Goal: Task Accomplishment & Management: Use online tool/utility

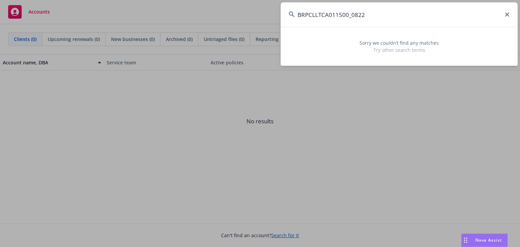
click at [420, 19] on input "BRPCLLTCA011500_0822" at bounding box center [399, 14] width 237 height 24
paste input "40_01"
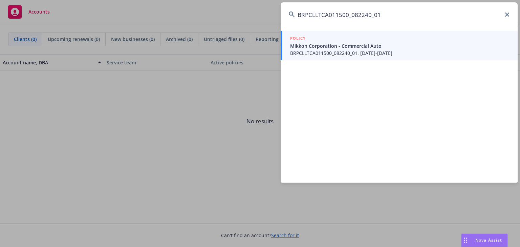
type input "BRPCLLTCA011500_082240_01"
click at [339, 49] on span "Mikkon Corporation - Commercial Auto" at bounding box center [399, 45] width 219 height 7
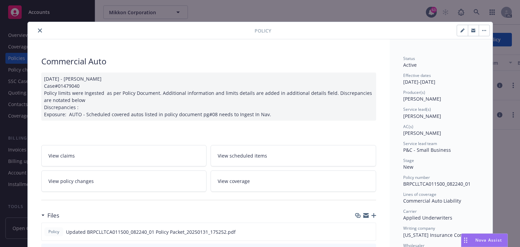
click at [103, 175] on link "View policy changes" at bounding box center [124, 180] width 166 height 21
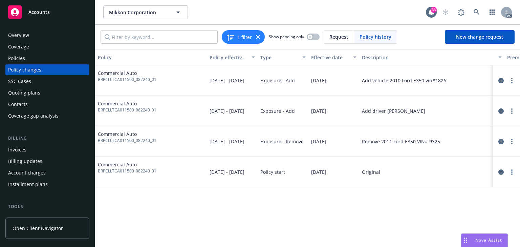
click at [341, 221] on div "Policy Policy effective dates Type Effective date Description Premium change An…" at bounding box center [307, 148] width 425 height 198
click at [501, 80] on icon "circleInformation" at bounding box center [500, 80] width 5 height 5
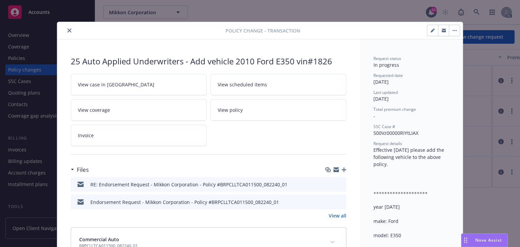
scroll to position [20, 0]
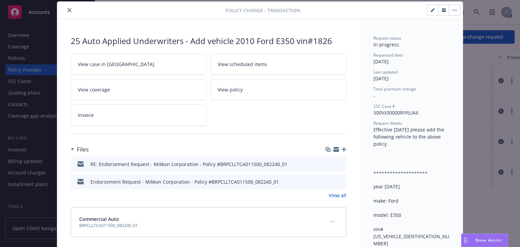
click at [137, 62] on link "View case in SSC" at bounding box center [139, 63] width 136 height 21
click at [68, 11] on icon "close" at bounding box center [69, 10] width 4 height 4
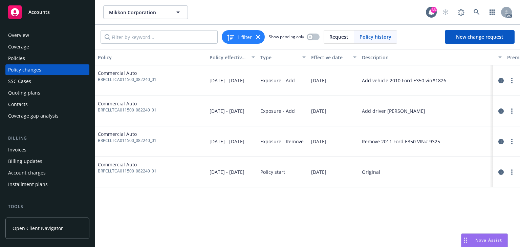
click at [14, 58] on div "Policies" at bounding box center [16, 58] width 17 height 11
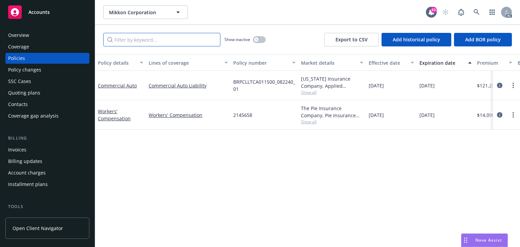
click at [145, 40] on input "Filter by keyword..." at bounding box center [161, 40] width 117 height 14
click at [195, 202] on div "Policy details Lines of coverage Policy number Market details Effective date Ex…" at bounding box center [307, 151] width 425 height 192
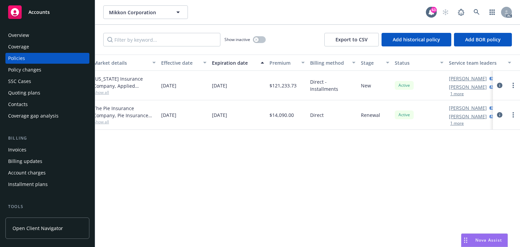
scroll to position [0, 229]
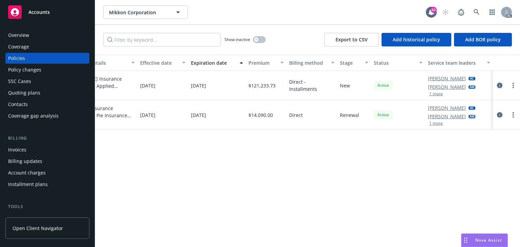
click at [499, 87] on icon "circleInformation" at bounding box center [499, 85] width 5 height 5
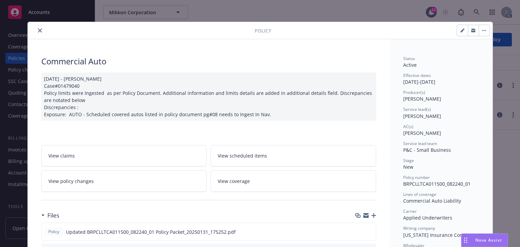
scroll to position [20, 0]
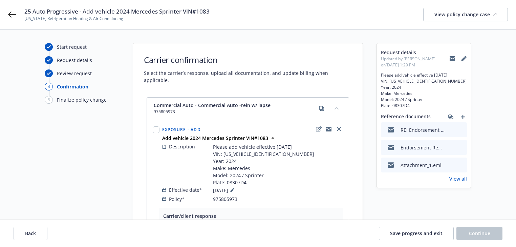
click at [83, 144] on div "Start request Request details Review request 4 Confirmation 5 Finalize policy c…" at bounding box center [82, 199] width 74 height 312
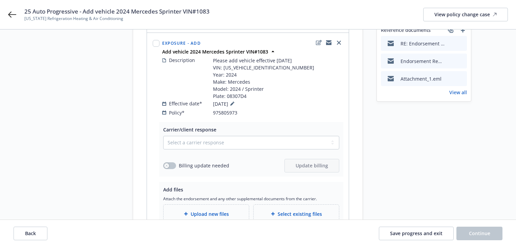
scroll to position [135, 0]
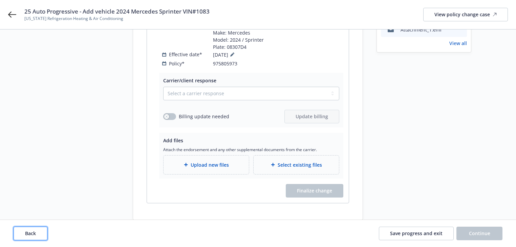
click at [30, 235] on span "Back" at bounding box center [30, 233] width 11 height 6
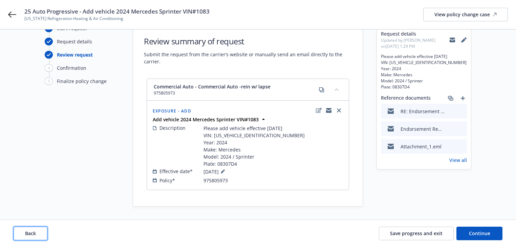
click at [30, 235] on span "Back" at bounding box center [30, 233] width 11 height 6
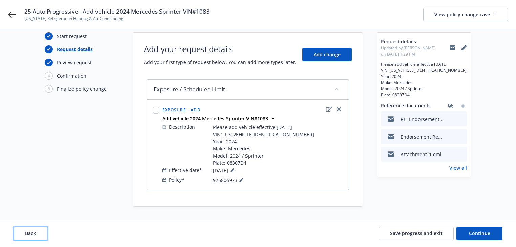
click at [30, 235] on span "Back" at bounding box center [30, 233] width 11 height 6
click at [30, 235] on div "Back Save progress and exit Continue" at bounding box center [258, 234] width 489 height 14
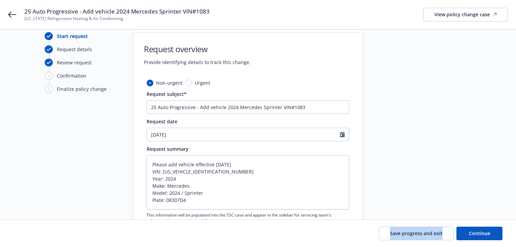
click at [30, 235] on div "Save progress and exit Continue" at bounding box center [258, 234] width 489 height 14
click at [43, 204] on div "Start request Request details Review request 4 Confirmation 5 Finalize policy c…" at bounding box center [258, 165] width 500 height 267
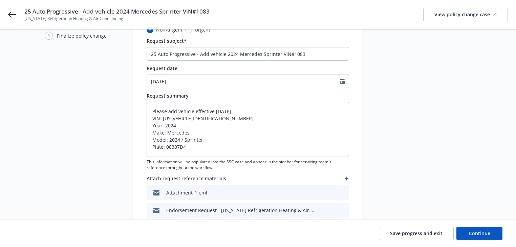
scroll to position [104, 0]
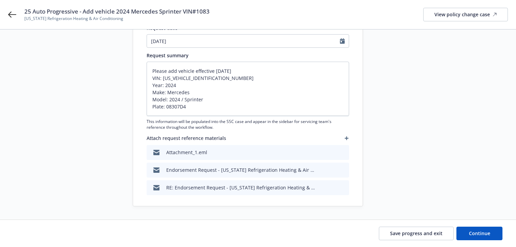
click at [479, 183] on div "Start request Request details Review request 4 Confirmation 5 Finalize policy c…" at bounding box center [258, 72] width 500 height 267
click at [486, 232] on span "Continue" at bounding box center [479, 233] width 21 height 6
type textarea "x"
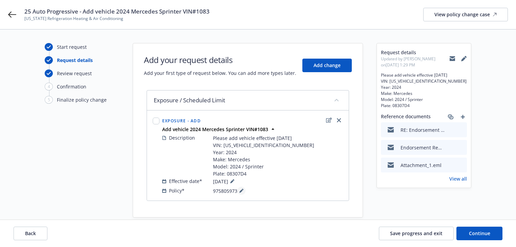
click at [240, 192] on icon at bounding box center [240, 190] width 3 height 3
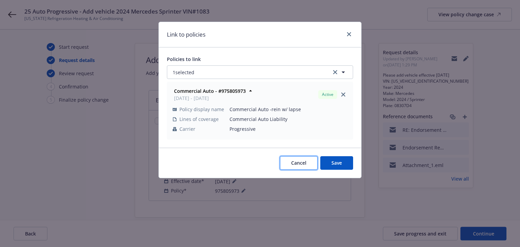
click at [295, 167] on button "Cancel" at bounding box center [299, 163] width 38 height 14
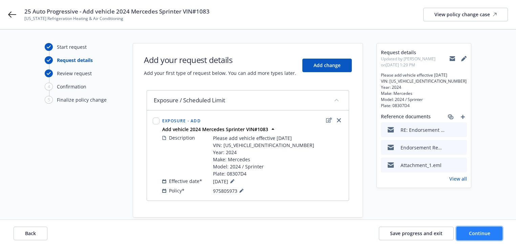
click at [490, 236] on button "Continue" at bounding box center [479, 234] width 46 height 14
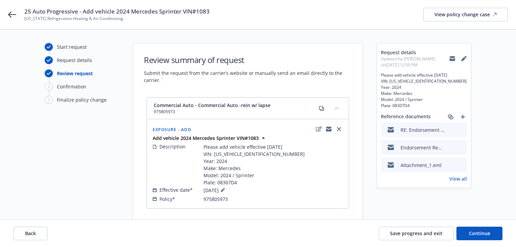
scroll to position [19, 0]
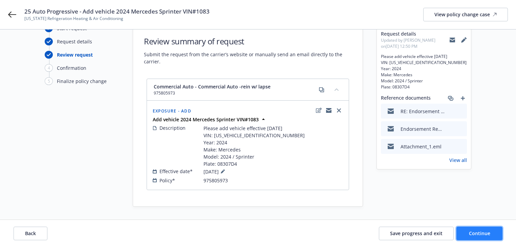
drag, startPoint x: 490, startPoint y: 233, endPoint x: 486, endPoint y: 231, distance: 4.7
click at [490, 234] on button "Continue" at bounding box center [479, 234] width 46 height 14
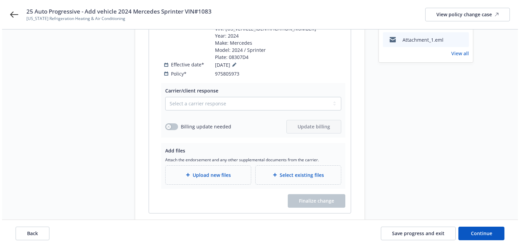
scroll to position [141, 0]
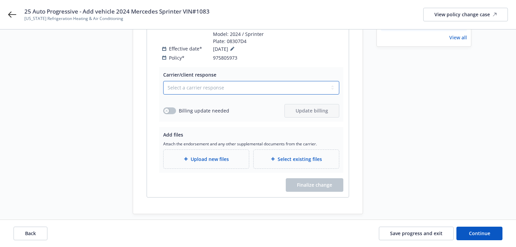
drag, startPoint x: 209, startPoint y: 83, endPoint x: 207, endPoint y: 86, distance: 3.8
click at [209, 83] on select "Select a carrier response Accepted Accepted with revision No endorsement needed…" at bounding box center [251, 88] width 176 height 14
select select "ACCEPTED"
click at [163, 81] on select "Select a carrier response Accepted Accepted with revision No endorsement needed…" at bounding box center [251, 88] width 176 height 14
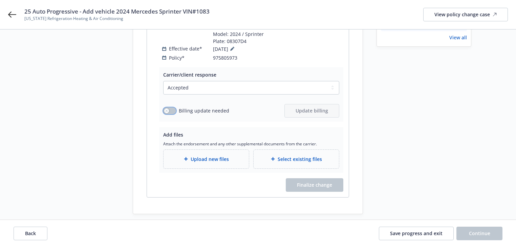
click at [172, 107] on button "button" at bounding box center [169, 110] width 13 height 7
click at [302, 106] on button "Update billing" at bounding box center [311, 111] width 55 height 14
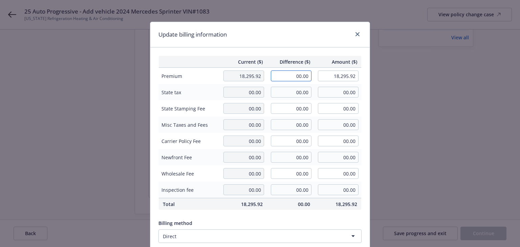
click at [360, 84] on div "Current ($) Difference ($) Amount ($) Premium 18,295.92 00.00 18,295.92 State t…" at bounding box center [259, 164] width 219 height 234
type input "1,748.88"
type input "20,044.80"
type input "262.33"
click at [322, 53] on div "Current ($) Difference ($) Amount ($) Premium 18,295.92 1,748.88 20,044.80 Stat…" at bounding box center [259, 164] width 219 height 234
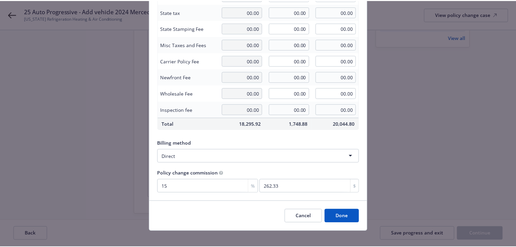
scroll to position [86, 0]
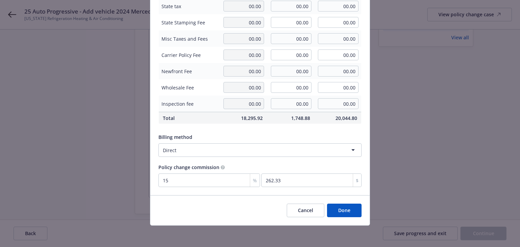
click at [345, 212] on button "Done" at bounding box center [344, 210] width 35 height 14
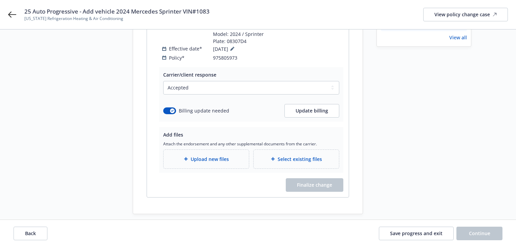
click at [181, 178] on div "Finalize change" at bounding box center [251, 185] width 184 height 14
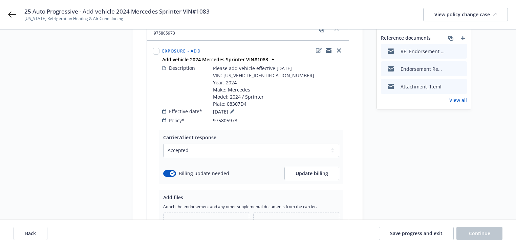
scroll to position [6, 0]
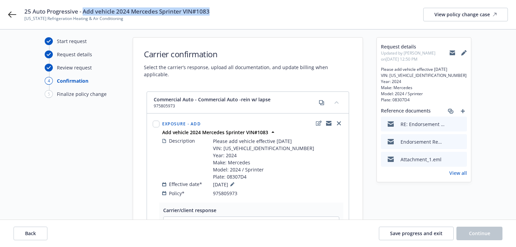
drag, startPoint x: 84, startPoint y: 9, endPoint x: 243, endPoint y: 15, distance: 159.6
click at [243, 15] on div "25 Auto Progressive - Add vehicle 2024 Mercedes Sprinter VIN#1083 California Re…" at bounding box center [265, 14] width 483 height 14
copy span "Add vehicle 2024 Mercedes Sprinter VIN#1083"
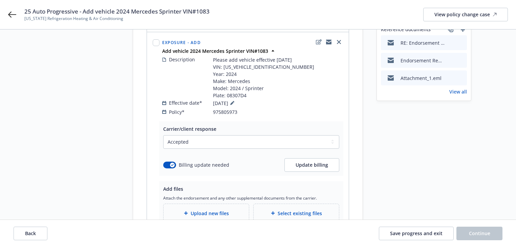
click at [198, 204] on div "Upload new files" at bounding box center [206, 213] width 85 height 19
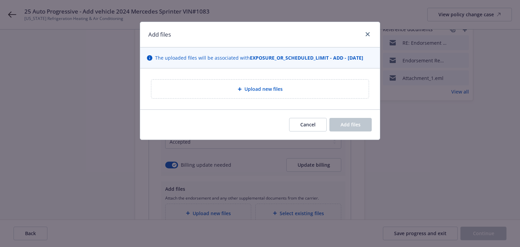
drag, startPoint x: 283, startPoint y: 93, endPoint x: 279, endPoint y: 95, distance: 4.3
click at [282, 94] on div "Upload new files" at bounding box center [259, 89] width 217 height 19
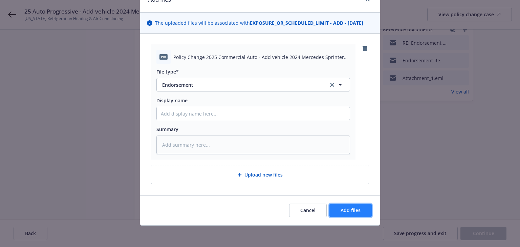
click at [352, 212] on span "Add files" at bounding box center [351, 210] width 20 height 6
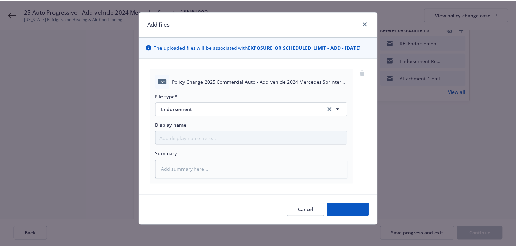
scroll to position [10, 0]
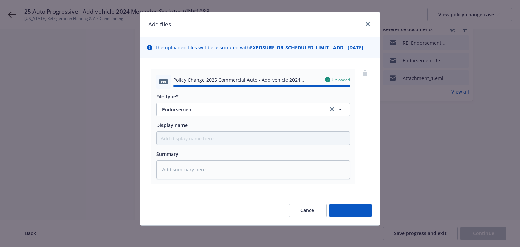
type textarea "x"
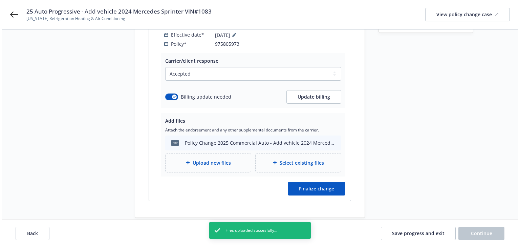
scroll to position [159, 0]
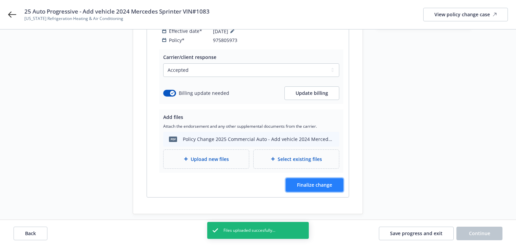
click at [323, 180] on button "Finalize change" at bounding box center [315, 185] width 58 height 14
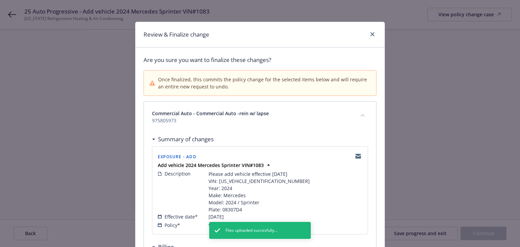
click at [323, 180] on div "Description Please add vehicle effective 08/14/2025 VIN: WLY4NBHYXRT161083 Year…" at bounding box center [260, 191] width 205 height 43
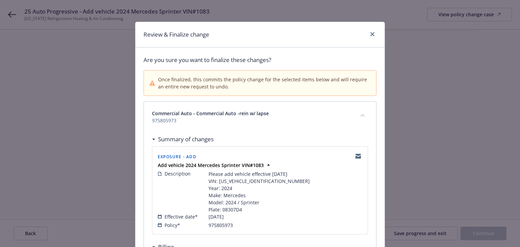
click at [302, 138] on div "Summary of changes" at bounding box center [260, 139] width 216 height 14
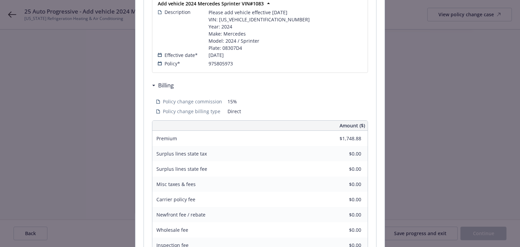
scroll to position [244, 0]
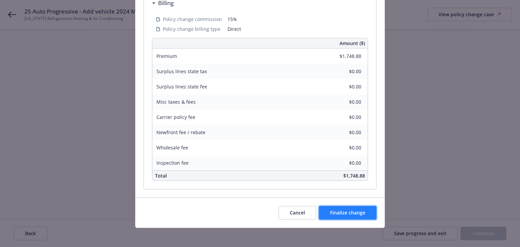
click at [346, 215] on span "Finalize change" at bounding box center [347, 212] width 35 height 6
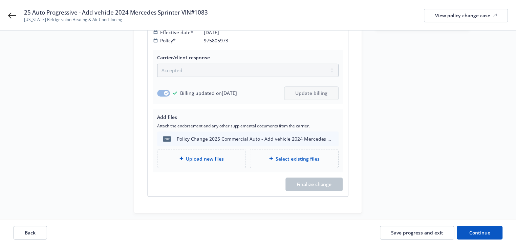
scroll to position [158, 0]
click at [501, 234] on button "Continue" at bounding box center [479, 234] width 46 height 14
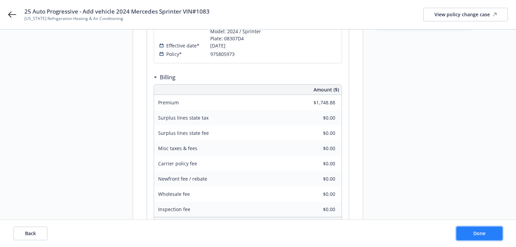
click at [501, 234] on button "Done" at bounding box center [479, 234] width 46 height 14
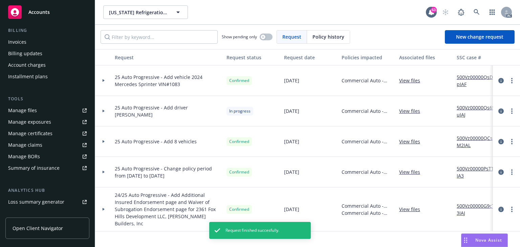
scroll to position [108, 0]
click at [45, 121] on div "Manage exposures" at bounding box center [29, 121] width 43 height 11
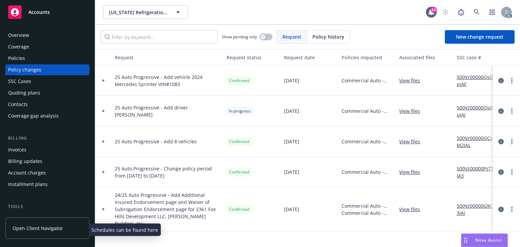
scroll to position [0, 0]
click at [33, 57] on div "Policies" at bounding box center [47, 58] width 79 height 11
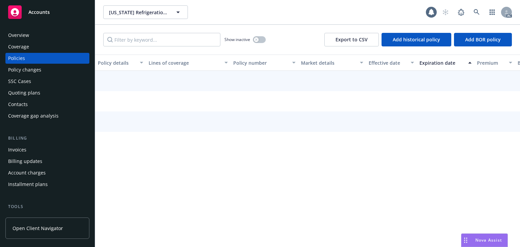
click at [33, 57] on div "Policies" at bounding box center [47, 58] width 79 height 11
click at [144, 41] on input "Filter by keyword..." at bounding box center [161, 40] width 117 height 14
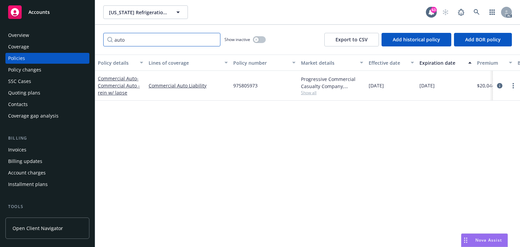
type input "auto"
click at [282, 161] on div "Policy details Lines of coverage Policy number Market details Effective date Ex…" at bounding box center [307, 151] width 425 height 192
click at [168, 166] on div "Policy details Lines of coverage Policy number Market details Effective date Ex…" at bounding box center [307, 151] width 425 height 192
click at [16, 73] on div "Policy changes" at bounding box center [24, 69] width 33 height 11
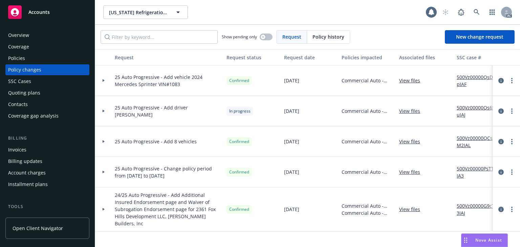
click at [104, 81] on icon at bounding box center [103, 80] width 3 height 2
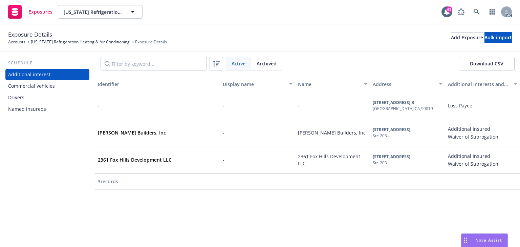
click at [31, 90] on div "Commercial vehicles" at bounding box center [31, 86] width 47 height 11
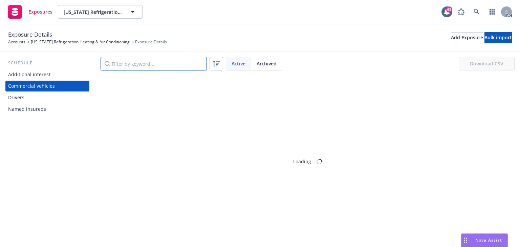
click at [116, 66] on input "Filter by keyword..." at bounding box center [154, 64] width 106 height 14
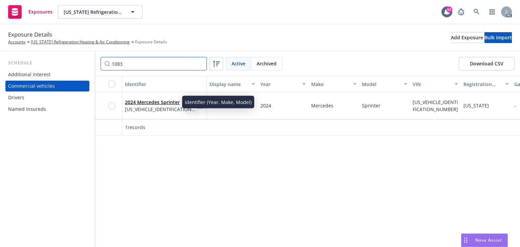
type input "1083"
click at [152, 103] on link "2024 Mercedes Sprinter" at bounding box center [152, 102] width 55 height 6
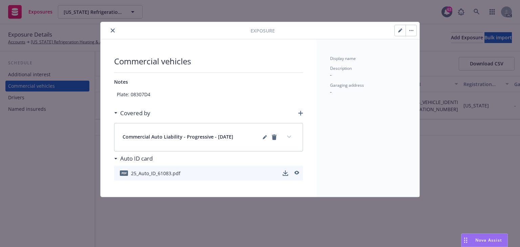
click at [397, 31] on button "button" at bounding box center [400, 30] width 11 height 11
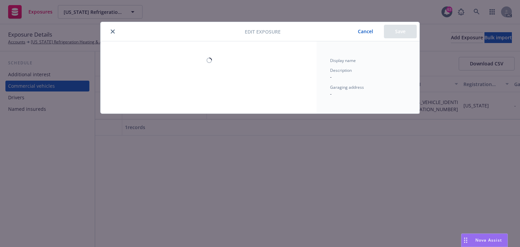
select select "CA"
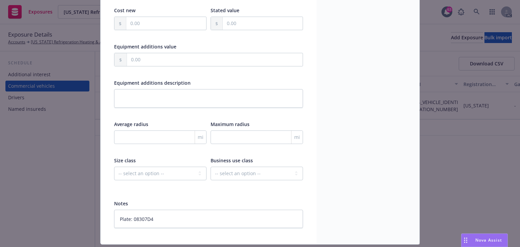
scroll to position [213, 0]
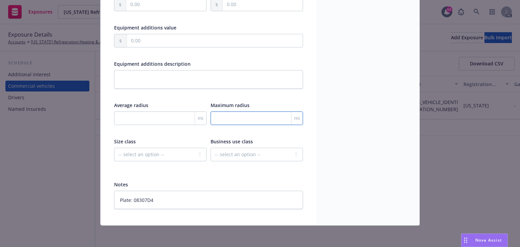
click at [252, 122] on input "number" at bounding box center [257, 118] width 92 height 14
type textarea "x"
type input "3"
type textarea "x"
type input "30"
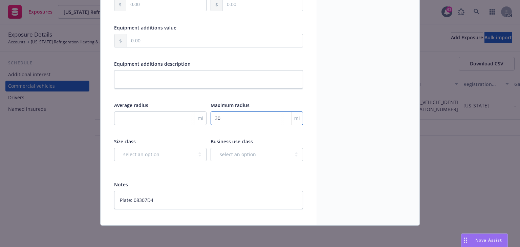
type textarea "x"
type input "300"
type textarea "x"
type input "300"
click at [158, 125] on div "mi" at bounding box center [160, 122] width 92 height 22
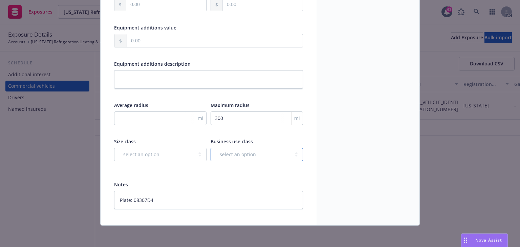
click at [267, 154] on select "-- select an option -- Service Retail Commercial" at bounding box center [257, 155] width 92 height 14
click at [359, 157] on div "Display name Description - Garaging address -" at bounding box center [368, 27] width 103 height 396
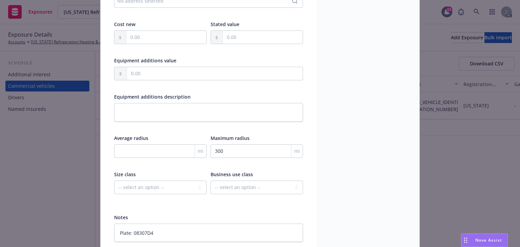
scroll to position [190, 0]
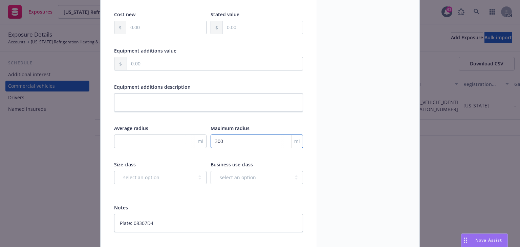
drag, startPoint x: 227, startPoint y: 143, endPoint x: 99, endPoint y: 138, distance: 127.7
click at [102, 137] on div "Display name Year 2024 Make Mercedes Model Sprinter VIN WLY4NBHYXRT161083 Regis…" at bounding box center [209, 50] width 216 height 396
type textarea "x"
type input "5"
type textarea "x"
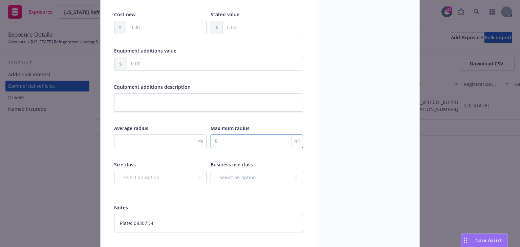
type input "50"
type textarea "x"
type input "50"
click at [144, 177] on select "-- select an option -- Private passenger Light truck Medium truck Heavy truck E…" at bounding box center [160, 178] width 92 height 14
click at [187, 222] on textarea "Plate: 08307D4" at bounding box center [208, 223] width 189 height 19
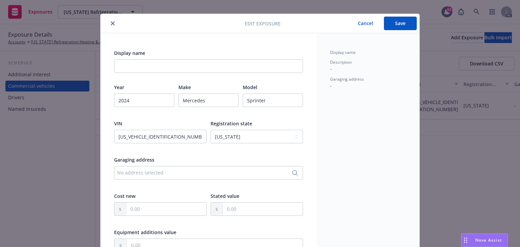
scroll to position [0, 0]
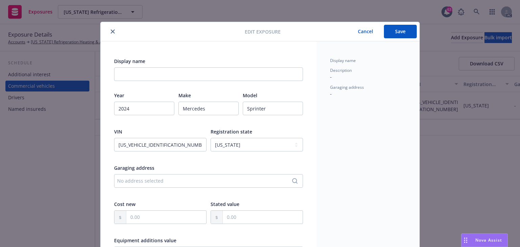
click at [391, 35] on button "Save" at bounding box center [400, 32] width 33 height 14
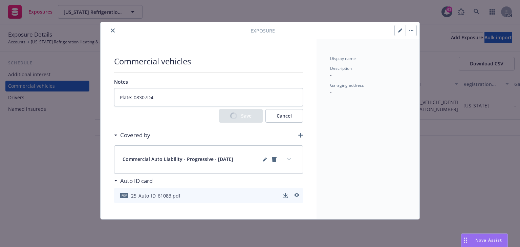
type textarea "x"
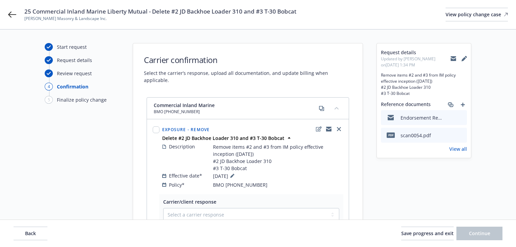
drag, startPoint x: 276, startPoint y: 176, endPoint x: 192, endPoint y: 176, distance: 83.3
click at [192, 181] on div "Policy* BMO (26) 56 61 84 57" at bounding box center [252, 184] width 181 height 7
copy div "BMO (26) 56 61 84 57"
click at [12, 13] on icon at bounding box center [12, 14] width 8 height 8
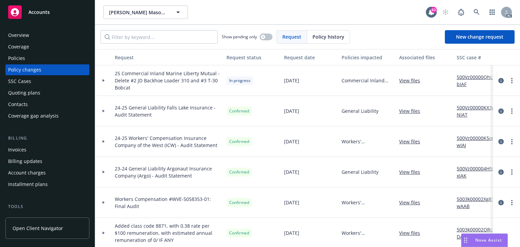
click at [26, 61] on div "Policies" at bounding box center [47, 58] width 79 height 11
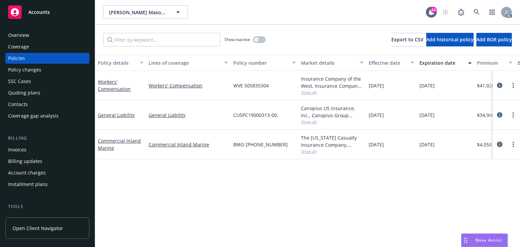
click at [496, 144] on link "circleInformation" at bounding box center [500, 144] width 8 height 8
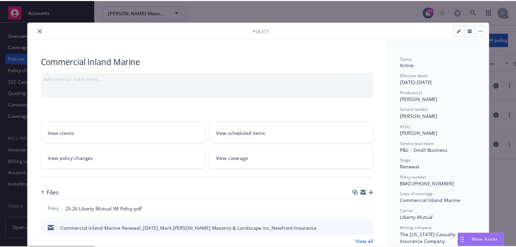
scroll to position [20, 0]
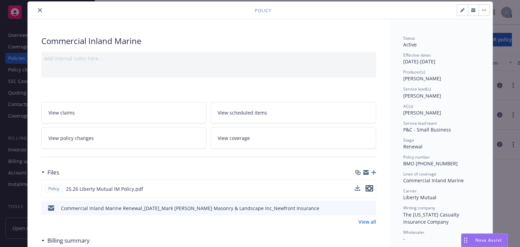
click at [368, 188] on icon "preview file" at bounding box center [369, 188] width 6 height 5
click at [111, 129] on link "View policy changes" at bounding box center [124, 137] width 166 height 21
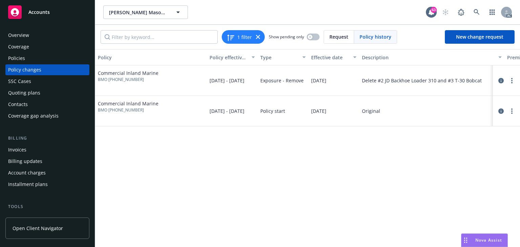
click at [292, 172] on div "Policy Policy effective dates Type Effective date Description Premium change An…" at bounding box center [307, 148] width 425 height 198
click at [512, 79] on icon "more" at bounding box center [511, 80] width 1 height 5
click at [422, 109] on link "Resume workflow" at bounding box center [458, 108] width 116 height 14
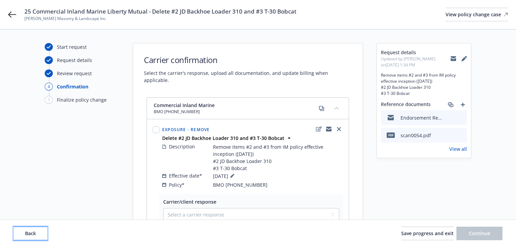
click at [32, 230] on span "Back" at bounding box center [30, 233] width 11 height 6
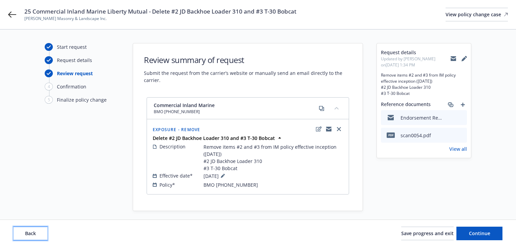
click at [32, 230] on span "Back" at bounding box center [30, 233] width 11 height 6
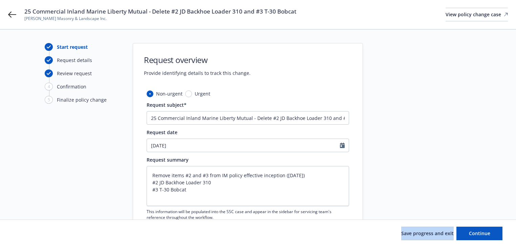
click at [32, 230] on div "Save progress and exit Continue" at bounding box center [258, 234] width 489 height 14
drag, startPoint x: 494, startPoint y: 232, endPoint x: 490, endPoint y: 229, distance: 4.7
click at [494, 232] on button "Continue" at bounding box center [479, 234] width 46 height 14
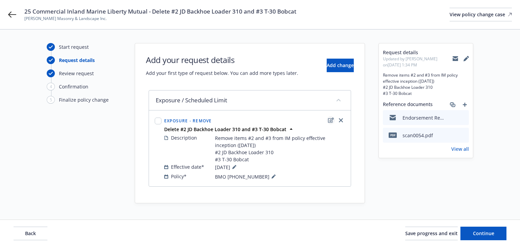
click at [332, 119] on icon "edit" at bounding box center [331, 119] width 6 height 5
type textarea "x"
select select "REMOVE"
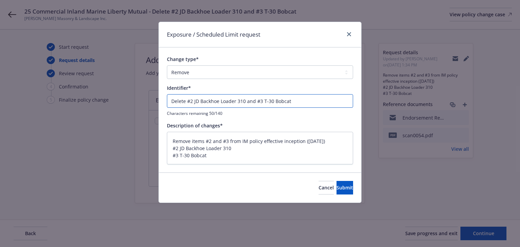
click at [169, 99] on input "Delete #2 JD Backhoe Loader 310 and #3 T-30 Bobcat" at bounding box center [260, 101] width 186 height 14
type textarea "x"
type input "EDelete #2 JD Backhoe Loader 310 and #3 T-30 Bobcat"
type textarea "x"
type input "ENDelete #2 JD Backhoe Loader 310 and #3 T-30 Bobcat"
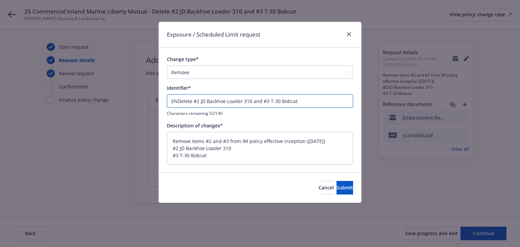
type textarea "x"
type input "ENDDelete #2 JD Backhoe Loader 310 and #3 T-30 Bobcat"
type textarea "x"
type input "ENDTDelete #2 JD Backhoe Loader 310 and #3 T-30 Bobcat"
type textarea "x"
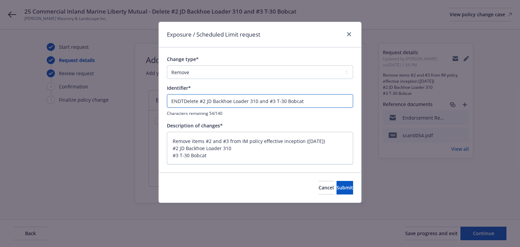
type input "ENDT#Delete #2 JD Backhoe Loader 310 and #3 T-30 Bobcat"
type textarea "x"
type input "ENDT#2Delete #2 JD Backhoe Loader 310 and #3 T-30 Bobcat"
type textarea "x"
type input "ENDT#2 Delete #2 JD Backhoe Loader 310 and #3 T-30 Bobcat"
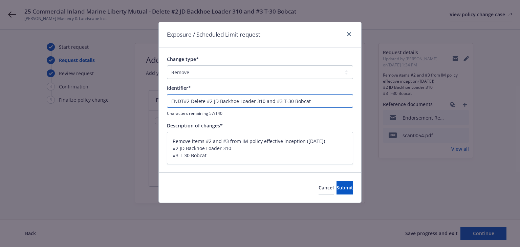
type textarea "x"
type input "ENDT#2 -Delete #2 JD Backhoe Loader 310 and #3 T-30 Bobcat"
type textarea "x"
type input "ENDT#2 - Delete #2 JD Backhoe Loader 310 and #3 T-30 Bobcat"
click at [346, 182] on button "Submit" at bounding box center [345, 188] width 17 height 14
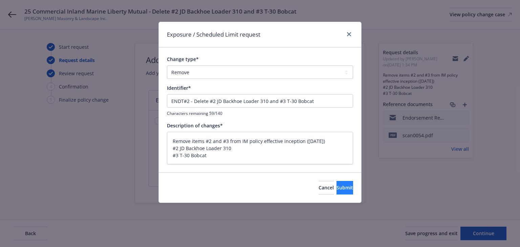
type textarea "x"
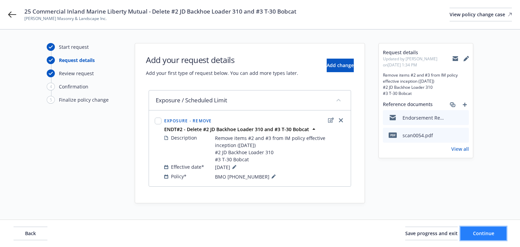
click at [473, 236] on button "Continue" at bounding box center [483, 234] width 46 height 14
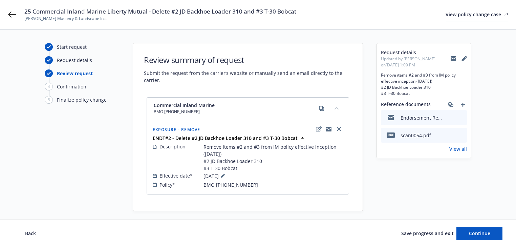
scroll to position [4, 0]
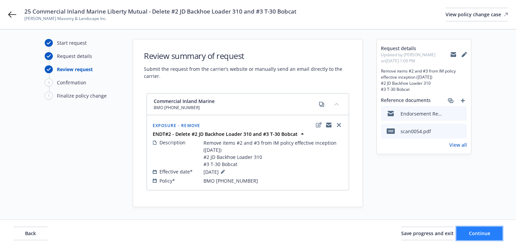
click at [476, 233] on span "Continue" at bounding box center [479, 233] width 21 height 6
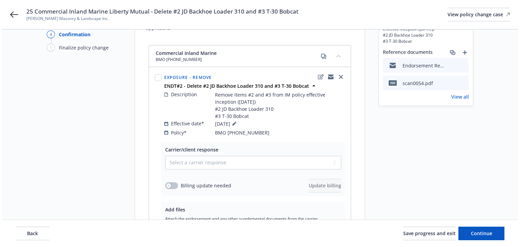
scroll to position [127, 0]
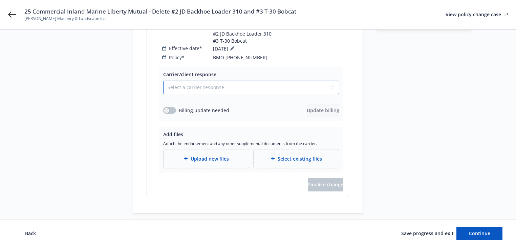
click at [213, 84] on select "Select a carrier response Accepted Accepted with revision No endorsement needed…" at bounding box center [251, 88] width 176 height 14
select select "ACCEPTED"
click at [163, 81] on select "Select a carrier response Accepted Accepted with revision No endorsement needed…" at bounding box center [251, 88] width 176 height 14
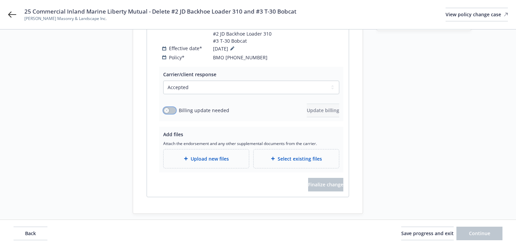
click at [170, 107] on button "button" at bounding box center [169, 110] width 13 height 7
click at [328, 107] on span "Update billing" at bounding box center [323, 110] width 33 height 6
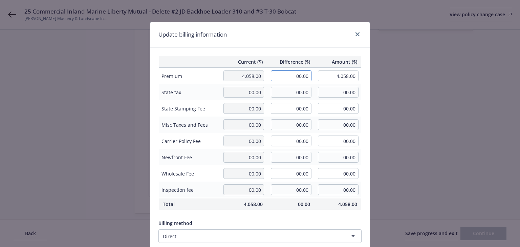
click at [302, 78] on input "00.00" at bounding box center [291, 75] width 41 height 11
type input "-933.00"
type input "3,125.00"
type input "-93.3"
click at [320, 42] on div "Update billing information" at bounding box center [259, 34] width 219 height 25
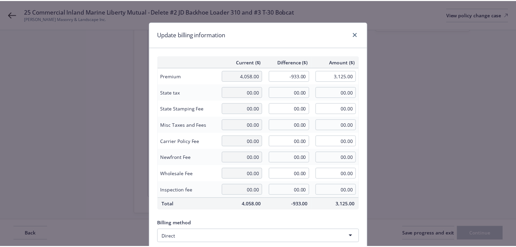
scroll to position [86, 0]
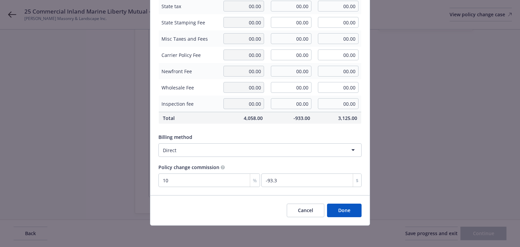
click at [340, 209] on button "Done" at bounding box center [344, 210] width 35 height 14
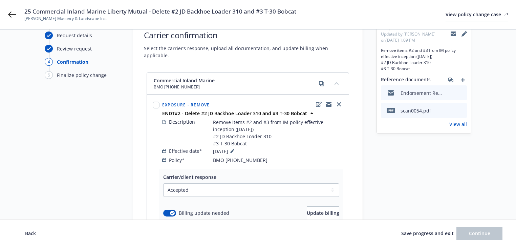
scroll to position [0, 0]
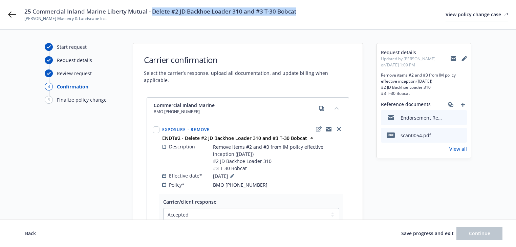
drag, startPoint x: 150, startPoint y: 9, endPoint x: 316, endPoint y: 8, distance: 165.2
click at [316, 8] on div "25 Commercial Inland Marine Liberty Mutual - Delete #2 JD Backhoe Loader 310 an…" at bounding box center [265, 14] width 483 height 14
copy span "Delete #2 JD Backhoe Loader 310 and #3 T-30 Bobcat"
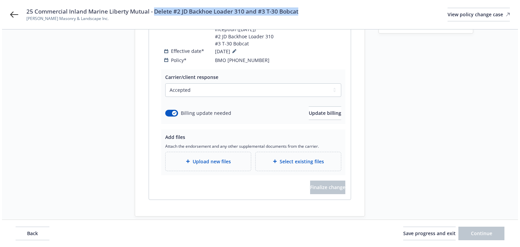
scroll to position [127, 0]
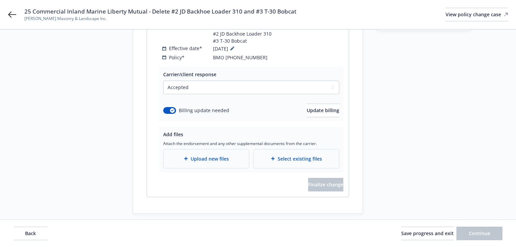
click at [222, 155] on span "Upload new files" at bounding box center [210, 158] width 38 height 7
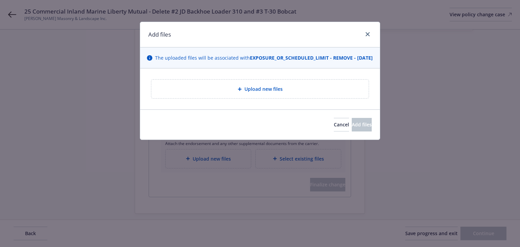
click at [252, 98] on div "Upload new files" at bounding box center [259, 89] width 217 height 19
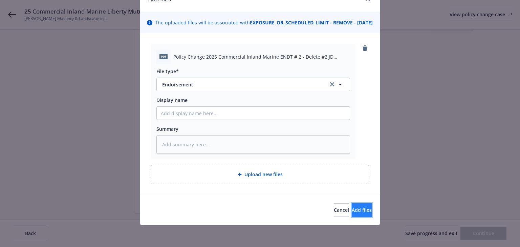
click at [352, 209] on span "Add files" at bounding box center [362, 210] width 20 height 6
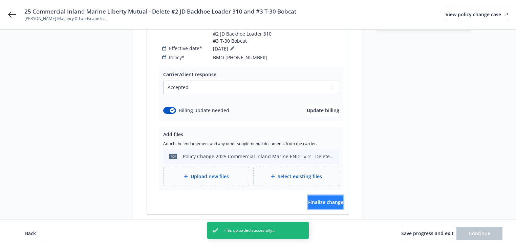
click at [326, 199] on span "Finalize change" at bounding box center [325, 202] width 35 height 6
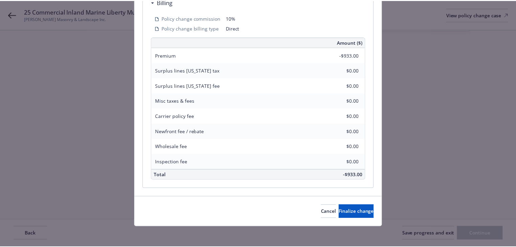
scroll to position [224, 0]
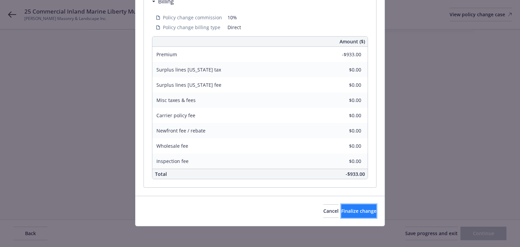
click at [351, 209] on span "Finalize change" at bounding box center [358, 211] width 35 height 6
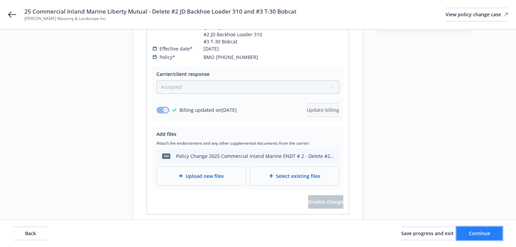
click at [479, 234] on span "Continue" at bounding box center [479, 233] width 21 height 6
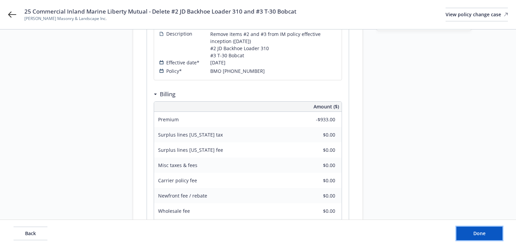
drag, startPoint x: 481, startPoint y: 228, endPoint x: 394, endPoint y: 213, distance: 88.0
click at [480, 229] on button "Done" at bounding box center [479, 234] width 46 height 14
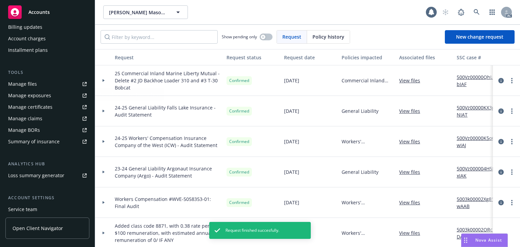
scroll to position [135, 0]
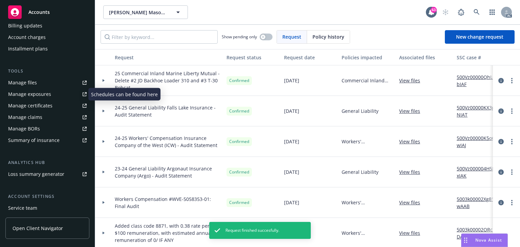
click at [44, 94] on div "Manage exposures" at bounding box center [29, 94] width 43 height 11
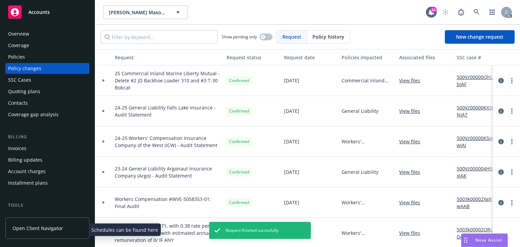
scroll to position [0, 0]
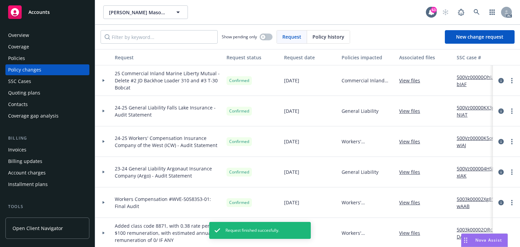
click at [24, 58] on div "Policies" at bounding box center [16, 58] width 17 height 11
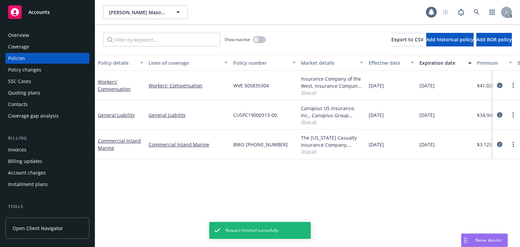
click at [228, 192] on div "Policy details Lines of coverage Policy number Market details Effective date Ex…" at bounding box center [307, 151] width 425 height 192
click at [162, 203] on div "Policy details Lines of coverage Policy number Market details Effective date Ex…" at bounding box center [307, 151] width 425 height 192
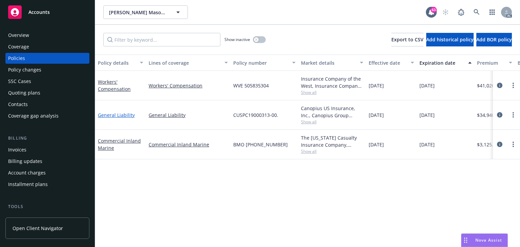
click at [130, 113] on link "General Liability" at bounding box center [116, 115] width 37 height 6
click at [131, 139] on link "Commercial Inland Marine" at bounding box center [119, 144] width 43 height 14
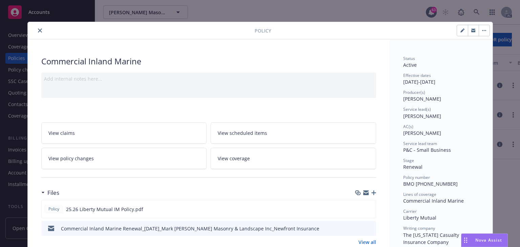
scroll to position [20, 0]
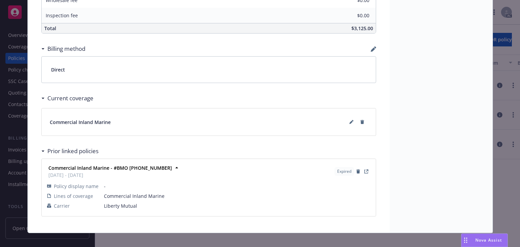
scroll to position [428, 0]
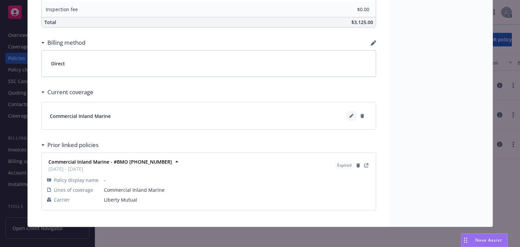
click at [346, 112] on button at bounding box center [351, 115] width 11 height 11
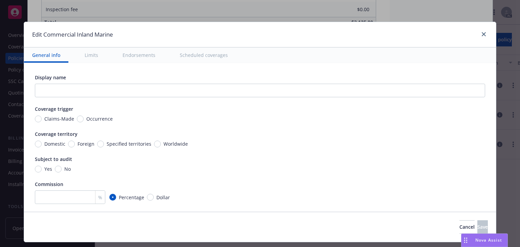
click at [182, 53] on button "Scheduled coverages" at bounding box center [204, 54] width 64 height 15
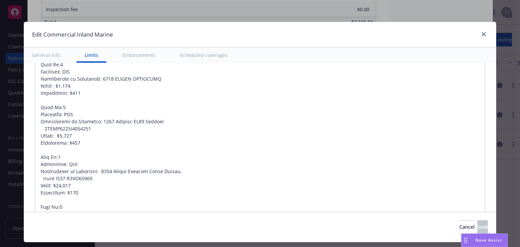
type textarea "x"
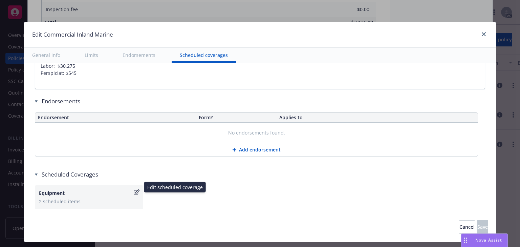
click at [136, 189] on icon "button" at bounding box center [137, 191] width 6 height 5
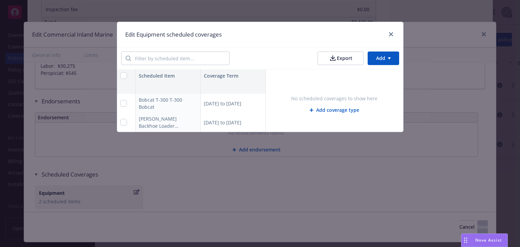
click at [224, 105] on div "07/07/2025 to 07/07/2026" at bounding box center [233, 103] width 65 height 19
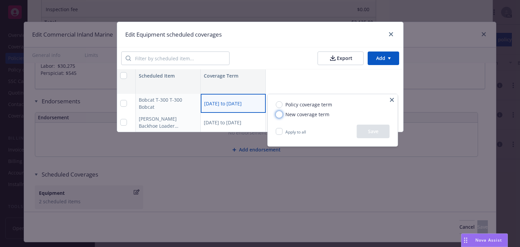
click at [278, 114] on input "New coverage term" at bounding box center [279, 114] width 7 height 7
radio input "true"
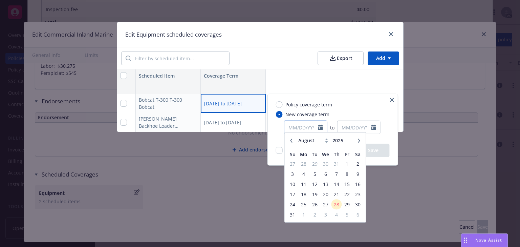
click at [310, 130] on input "text" at bounding box center [301, 127] width 34 height 13
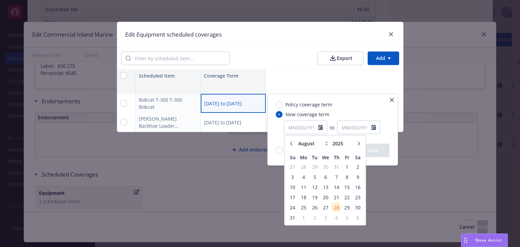
click at [289, 145] on icon "button" at bounding box center [291, 143] width 4 height 4
select select "7"
click at [307, 178] on span "7" at bounding box center [304, 176] width 10 height 8
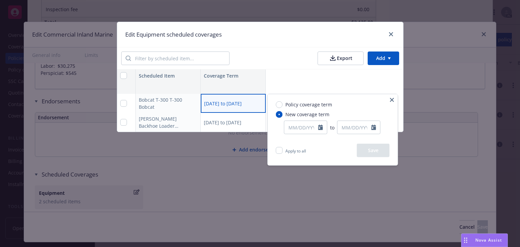
type input "07/07/2025"
click at [366, 128] on input "text" at bounding box center [355, 127] width 34 height 13
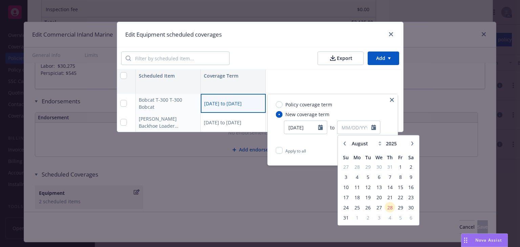
click at [346, 149] on div "January February March April May June July August September October November De…" at bounding box center [379, 144] width 76 height 13
click at [344, 141] on icon "button" at bounding box center [345, 143] width 4 height 4
select select "7"
click at [358, 180] on span "7" at bounding box center [357, 176] width 10 height 8
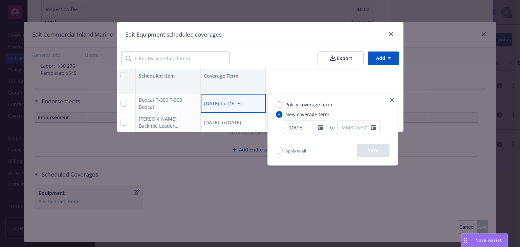
type input "07/07/2025"
click at [279, 151] on input "Apply to all" at bounding box center [279, 150] width 7 height 7
checkbox input "true"
click at [382, 154] on button "Save" at bounding box center [373, 151] width 33 height 14
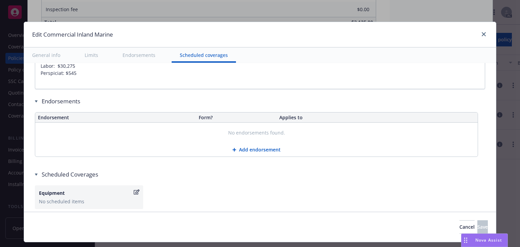
type textarea "x"
click at [480, 33] on link "close" at bounding box center [484, 34] width 8 height 8
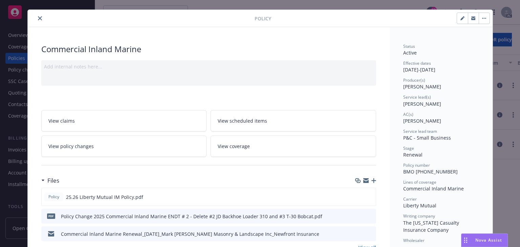
scroll to position [0, 0]
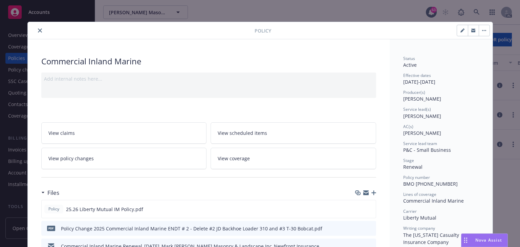
copy span "Daniel Campbell"
drag, startPoint x: 402, startPoint y: 115, endPoint x: 439, endPoint y: 117, distance: 36.6
click at [439, 117] on div "Service lead(s) Daniel Campbell" at bounding box center [441, 112] width 76 height 13
click at [79, 156] on span "View policy changes" at bounding box center [70, 158] width 45 height 7
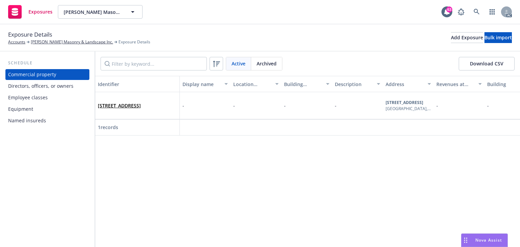
click at [257, 199] on div "Identifier Display name Location number Building number Description Address Rev…" at bounding box center [307, 161] width 425 height 171
click at [35, 108] on div "Equipment" at bounding box center [47, 109] width 79 height 11
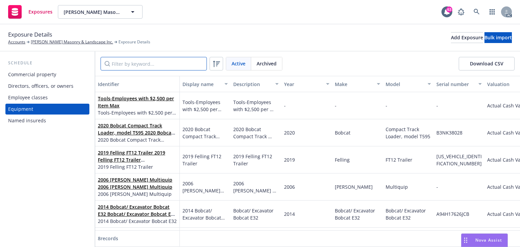
click at [119, 65] on input "Filter by keyword..." at bounding box center [154, 64] width 106 height 14
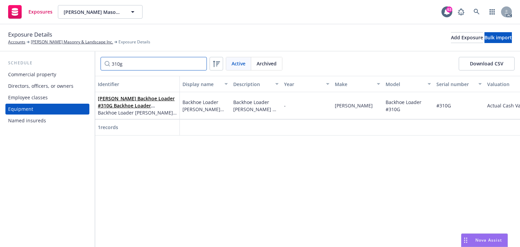
type input "310g"
click at [134, 112] on span "Backhoe Loader John Deere Model #310G" at bounding box center [137, 112] width 79 height 7
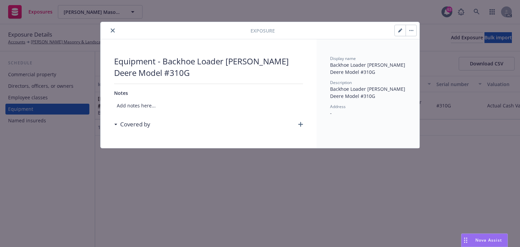
click at [299, 123] on icon "button" at bounding box center [300, 124] width 5 height 5
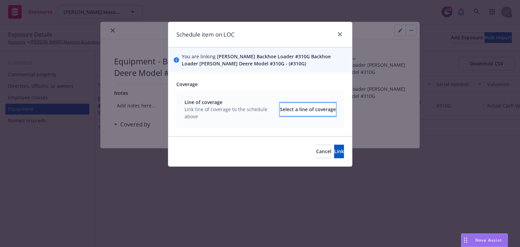
click at [297, 112] on div "Select a line of coverage" at bounding box center [308, 109] width 56 height 13
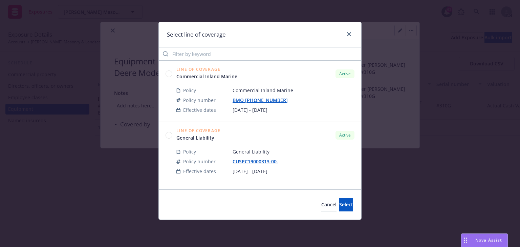
click at [171, 73] on circle at bounding box center [169, 73] width 6 height 6
click at [340, 203] on span "Select" at bounding box center [346, 204] width 14 height 6
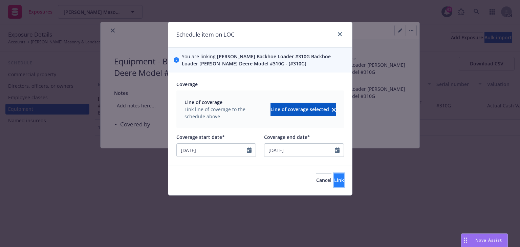
click at [334, 179] on span "Link" at bounding box center [339, 180] width 10 height 6
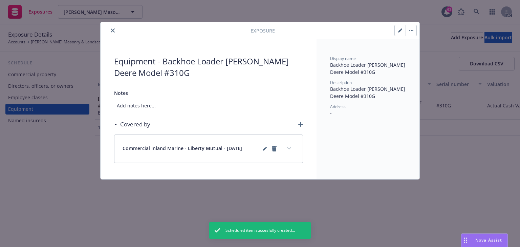
click at [284, 112] on div "Equipment - Backhoe Loader John Deere Model #310G Notes Add notes here... Cover…" at bounding box center [208, 109] width 189 height 107
click at [399, 31] on icon "button" at bounding box center [399, 30] width 3 height 3
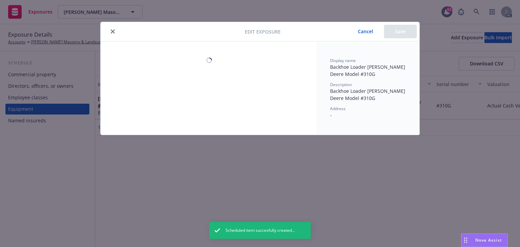
select select "ACTUAL_CASH_VALUE"
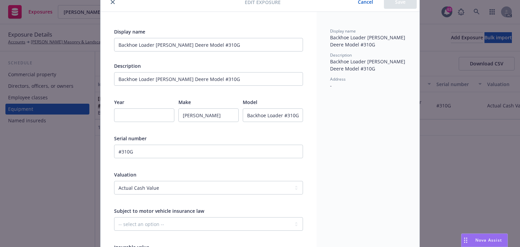
scroll to position [27, 0]
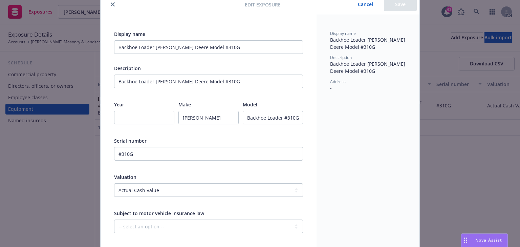
click at [368, 6] on button "Cancel" at bounding box center [365, 5] width 37 height 14
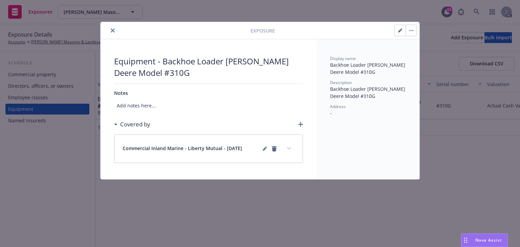
scroll to position [0, 0]
click at [290, 148] on icon "expand content" at bounding box center [289, 148] width 4 height 2
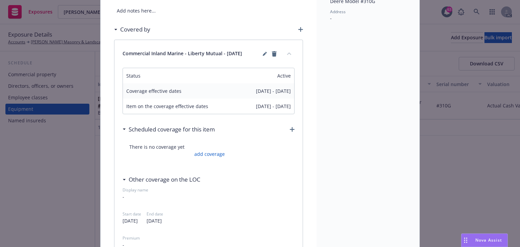
scroll to position [108, 0]
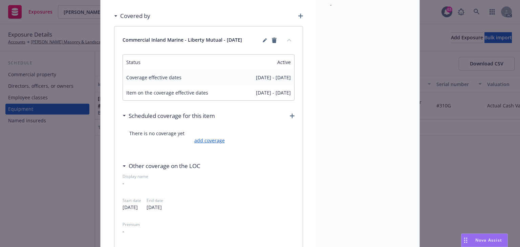
click at [214, 143] on link "add coverage" at bounding box center [209, 140] width 32 height 7
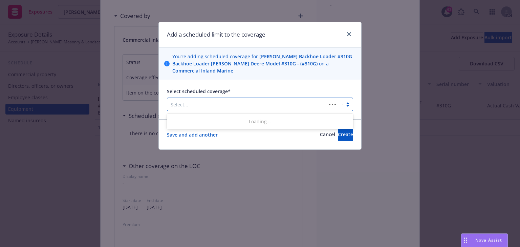
click at [216, 103] on div at bounding box center [247, 104] width 152 height 8
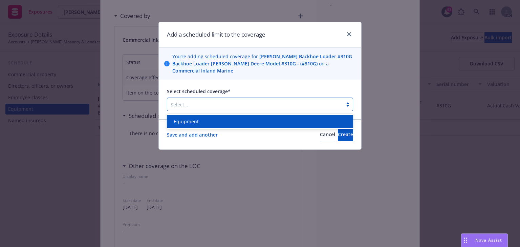
click at [211, 117] on div "Equipment" at bounding box center [260, 121] width 186 height 13
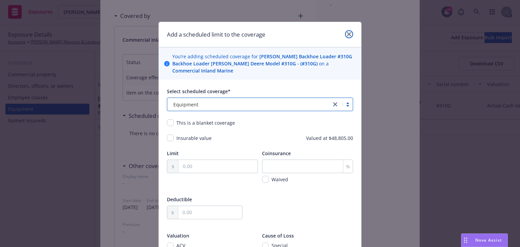
click at [348, 32] on icon "close" at bounding box center [349, 34] width 4 height 4
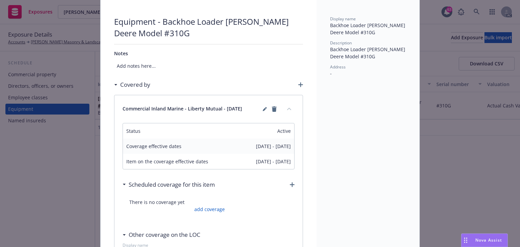
scroll to position [0, 0]
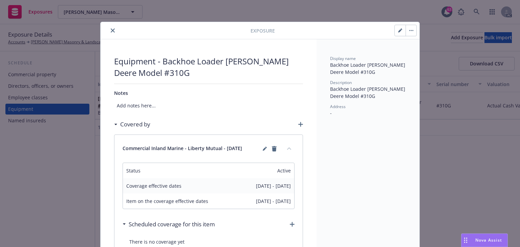
click at [111, 28] on icon "close" at bounding box center [113, 30] width 4 height 4
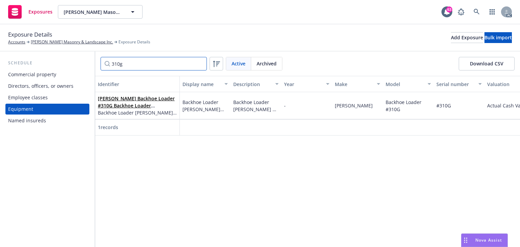
drag, startPoint x: 138, startPoint y: 63, endPoint x: 29, endPoint y: 60, distance: 109.4
click at [42, 59] on div "Schedule Commercial property Directors, officers, or owners Employee classes Eq…" at bounding box center [260, 148] width 520 height 195
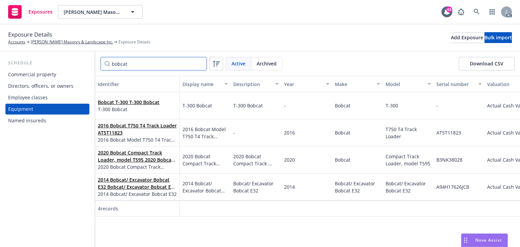
type input "bobcat"
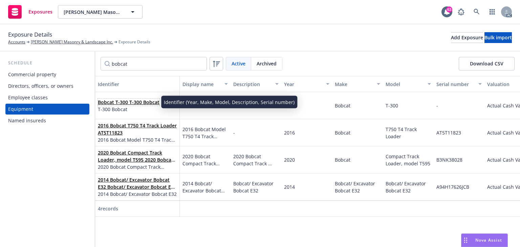
click at [140, 103] on link "Bobcat T-300 T-300 Bobcat" at bounding box center [129, 102] width 62 height 6
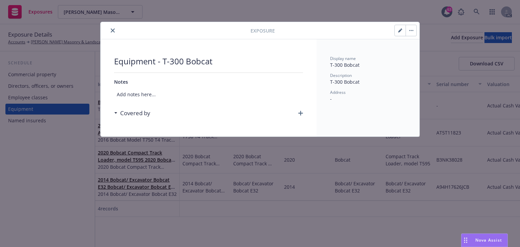
click at [399, 33] on button "button" at bounding box center [400, 30] width 11 height 11
select select "ACTUAL_CASH_VALUE"
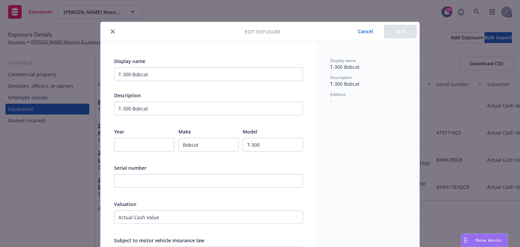
click at [308, 161] on div "Display name T-300 Bobcat Description T-300 Bobcat Year Make Bobcat Model T-300…" at bounding box center [209, 219] width 216 height 356
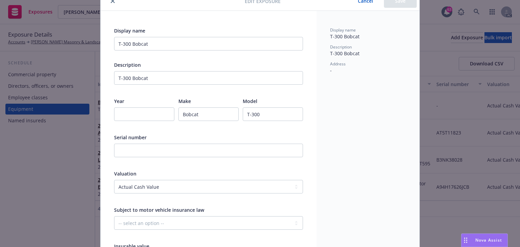
scroll to position [27, 0]
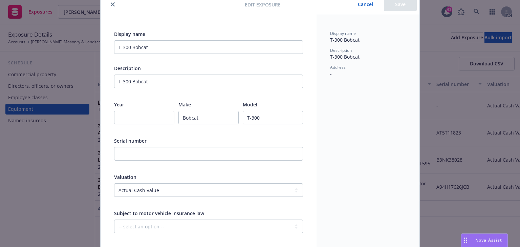
click at [365, 3] on button "Cancel" at bounding box center [365, 5] width 37 height 14
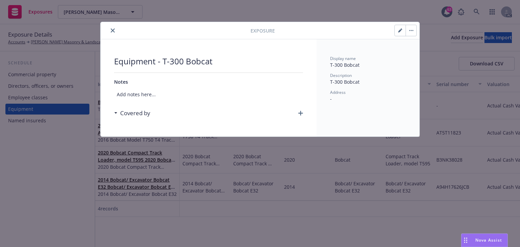
scroll to position [0, 0]
drag, startPoint x: 303, startPoint y: 109, endPoint x: 300, endPoint y: 112, distance: 4.8
click at [303, 109] on div "Equipment - T-300 Bobcat Notes Add notes here... Covered by" at bounding box center [209, 87] width 216 height 97
click at [300, 112] on icon "button" at bounding box center [300, 113] width 5 height 5
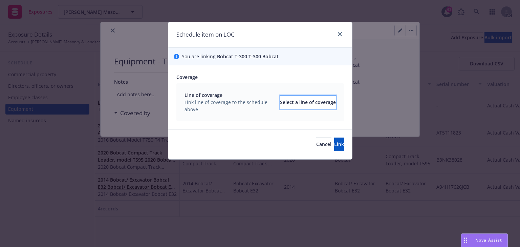
click at [288, 102] on div "Select a line of coverage" at bounding box center [308, 102] width 56 height 13
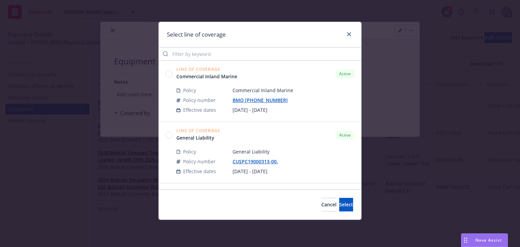
click at [167, 75] on circle at bounding box center [169, 73] width 6 height 6
click at [339, 205] on span "Select" at bounding box center [346, 204] width 14 height 6
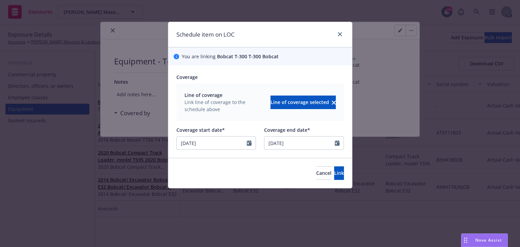
click at [326, 163] on div "Cancel Link" at bounding box center [260, 173] width 184 height 30
click at [334, 172] on button "Link" at bounding box center [339, 173] width 10 height 14
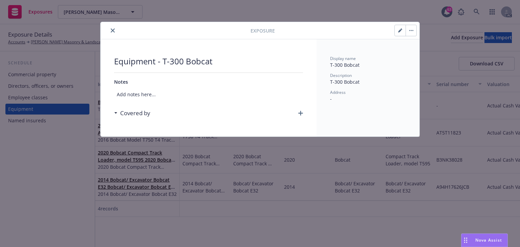
click at [112, 34] on button "close" at bounding box center [113, 30] width 8 height 8
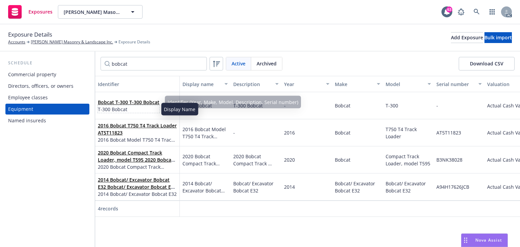
click at [134, 107] on span "T-300 Bobcat" at bounding box center [129, 109] width 62 height 7
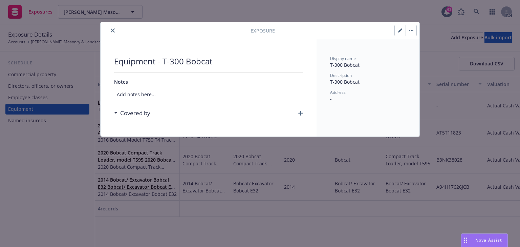
click at [409, 30] on button "button" at bounding box center [411, 30] width 11 height 11
click at [416, 49] on link "Archive" at bounding box center [425, 49] width 39 height 14
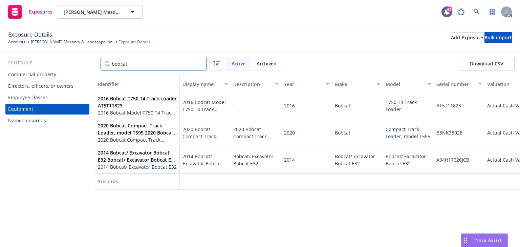
click at [148, 64] on input "bobcat" at bounding box center [154, 64] width 106 height 14
drag, startPoint x: 148, startPoint y: 64, endPoint x: 0, endPoint y: 60, distance: 147.7
click at [0, 60] on div "Schedule Commercial property Directors, officers, or owners Employee classes Eq…" at bounding box center [260, 148] width 520 height 195
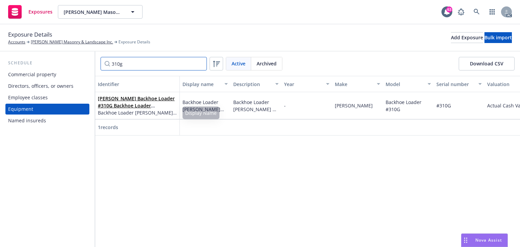
type input "310g"
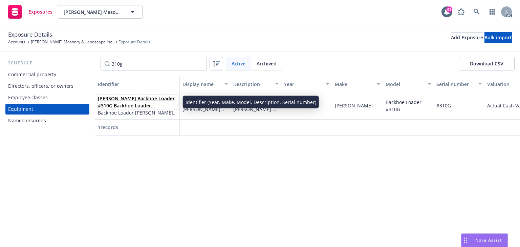
click at [143, 107] on link "John Deere Backhoe Loader #310G Backhoe Loader John Deere Model #310G #310G" at bounding box center [136, 109] width 77 height 28
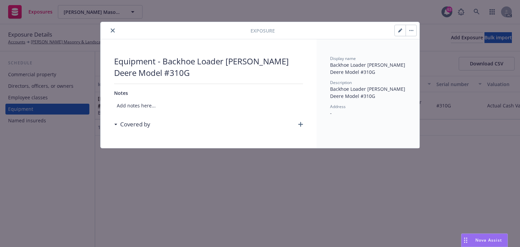
click at [412, 30] on icon "button" at bounding box center [411, 30] width 1 height 1
click at [423, 46] on link "Archive" at bounding box center [425, 49] width 39 height 14
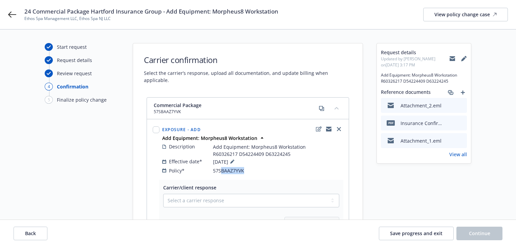
drag, startPoint x: 247, startPoint y: 163, endPoint x: 254, endPoint y: 163, distance: 6.8
click at [254, 167] on div "Policy* 57SBAAZ7YVK" at bounding box center [252, 170] width 181 height 7
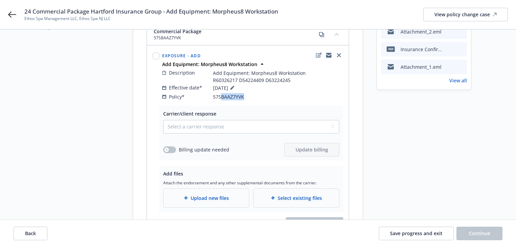
scroll to position [113, 0]
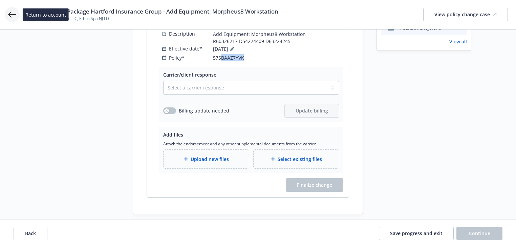
click at [8, 12] on icon at bounding box center [12, 14] width 8 height 8
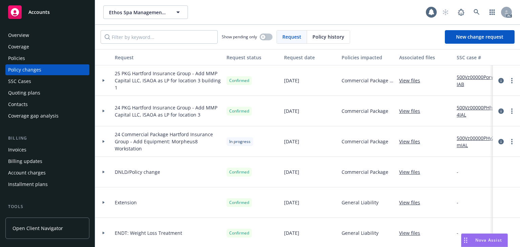
drag, startPoint x: 16, startPoint y: 58, endPoint x: 27, endPoint y: 58, distance: 10.8
click at [16, 58] on div "Policies" at bounding box center [16, 58] width 17 height 11
click at [15, 59] on div "Policies" at bounding box center [16, 58] width 17 height 11
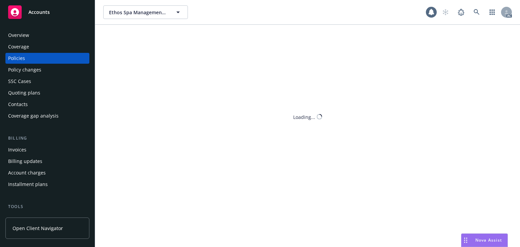
click at [15, 59] on div "Policies" at bounding box center [16, 58] width 17 height 11
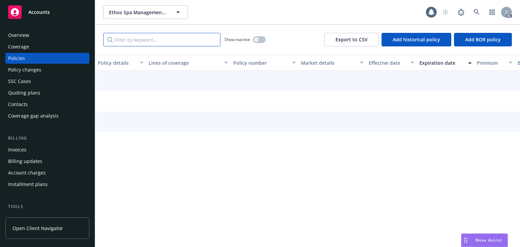
click at [157, 36] on input "Filter by keyword..." at bounding box center [161, 40] width 117 height 14
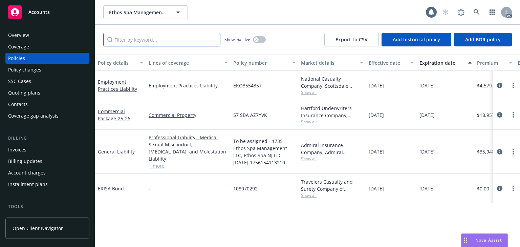
paste input "BAAZ7YVK"
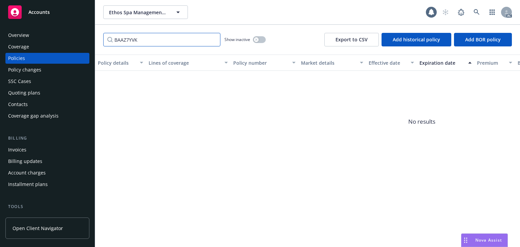
type input "BAAZ7YVK"
click at [227, 149] on span "No results" at bounding box center [421, 122] width 653 height 102
drag, startPoint x: 157, startPoint y: 44, endPoint x: 41, endPoint y: 42, distance: 116.8
click at [45, 43] on div "Accounts Overview Coverage Policies Policy changes SSC Cases Quoting plans Cont…" at bounding box center [260, 123] width 520 height 247
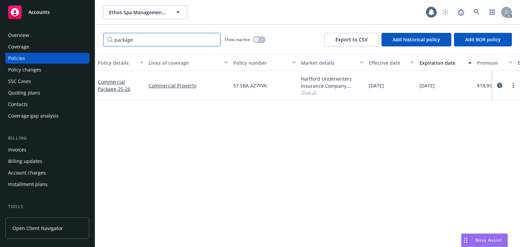
type input "package"
click at [313, 92] on span "Show all" at bounding box center [332, 92] width 62 height 6
click at [497, 85] on icon "circleInformation" at bounding box center [499, 85] width 5 height 5
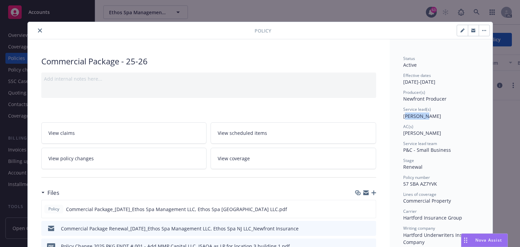
drag, startPoint x: 406, startPoint y: 118, endPoint x: 421, endPoint y: 118, distance: 14.9
click at [421, 118] on div "Status Active Effective dates 08/24/2025 - 08/24/2026 Producer(s) Newfront Prod…" at bounding box center [441, 219] width 76 height 326
copy span "Sally Po"
drag, startPoint x: 397, startPoint y: 116, endPoint x: 419, endPoint y: 115, distance: 21.7
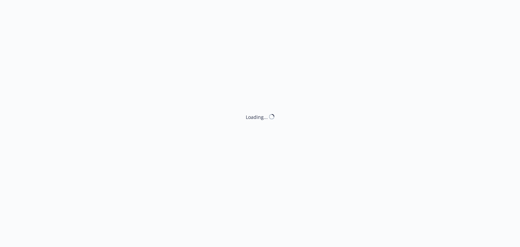
select select "ACCEPTED"
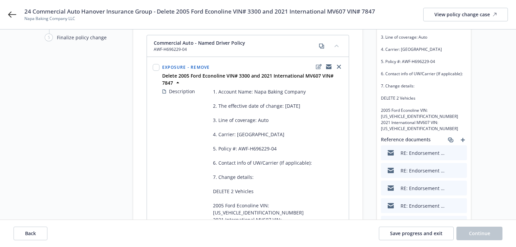
scroll to position [81, 0]
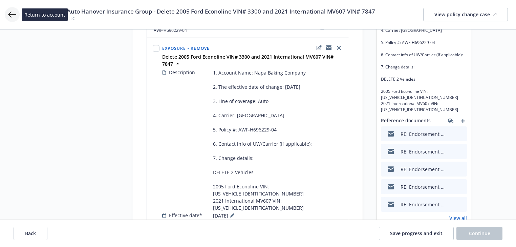
click at [13, 15] on icon at bounding box center [12, 14] width 8 height 8
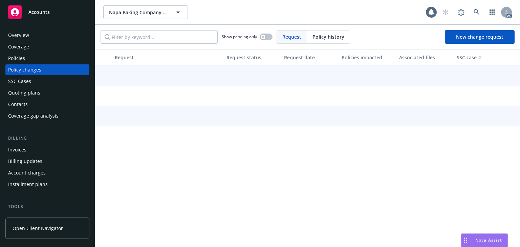
click at [28, 59] on div "Policies" at bounding box center [47, 58] width 79 height 11
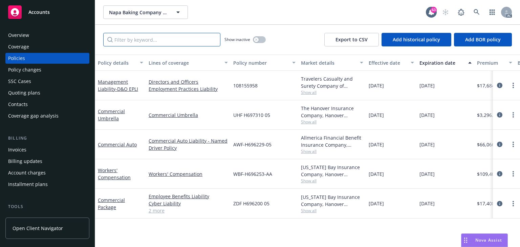
click at [157, 39] on input "Filter by keyword..." at bounding box center [161, 40] width 117 height 14
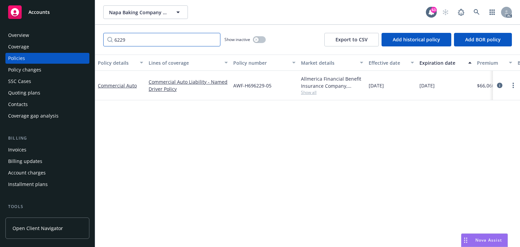
type input "6229"
click at [307, 90] on span "Show all" at bounding box center [332, 92] width 62 height 6
click at [499, 85] on icon "circleInformation" at bounding box center [499, 85] width 5 height 5
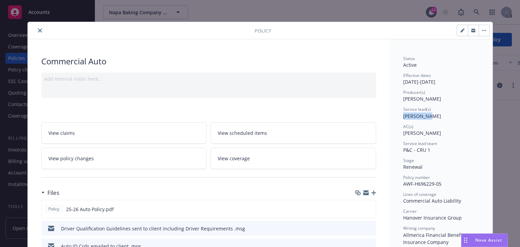
copy span "[PERSON_NAME]"
drag, startPoint x: 396, startPoint y: 116, endPoint x: 425, endPoint y: 115, distance: 28.5
drag, startPoint x: 398, startPoint y: 135, endPoint x: 443, endPoint y: 134, distance: 44.7
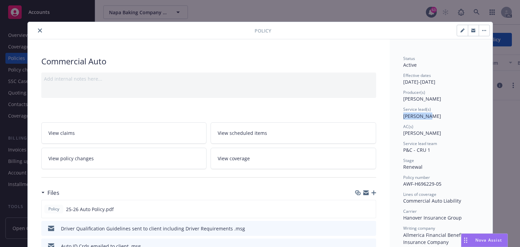
copy span "[PERSON_NAME]"
